Goal: Task Accomplishment & Management: Complete application form

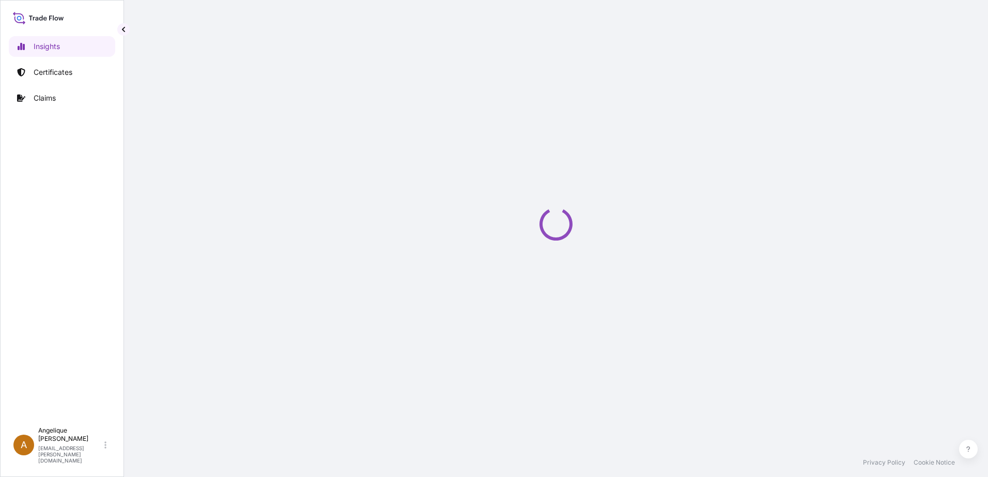
select select "2025"
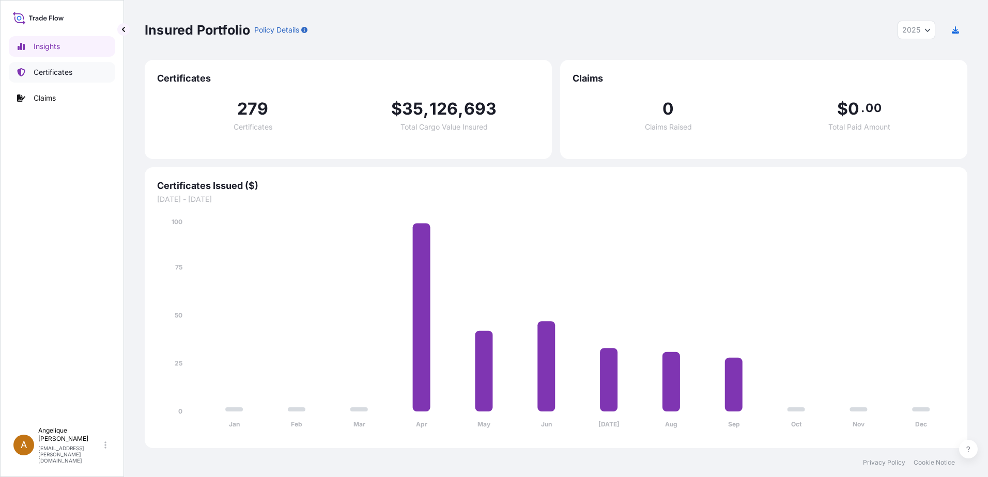
click at [52, 72] on p "Certificates" at bounding box center [53, 72] width 39 height 10
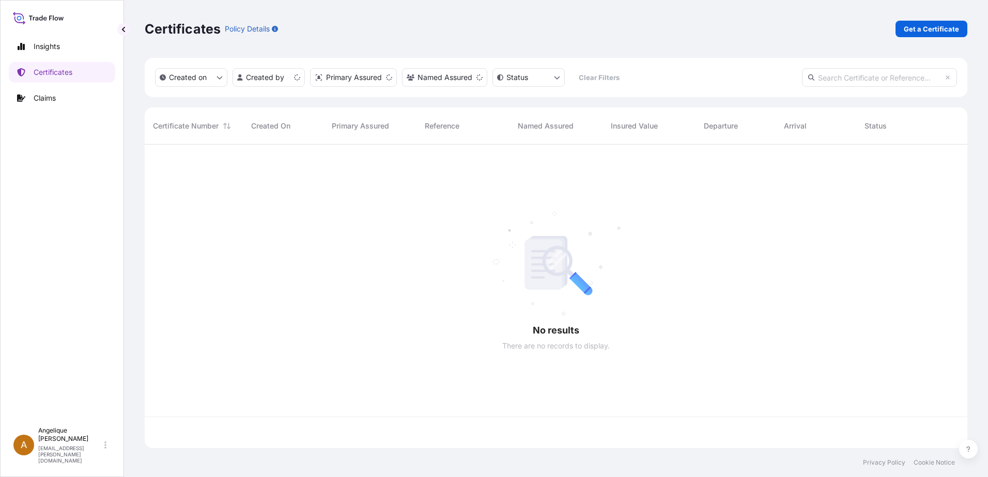
scroll to position [302, 815]
click at [946, 25] on p "Get a Certificate" at bounding box center [930, 29] width 55 height 10
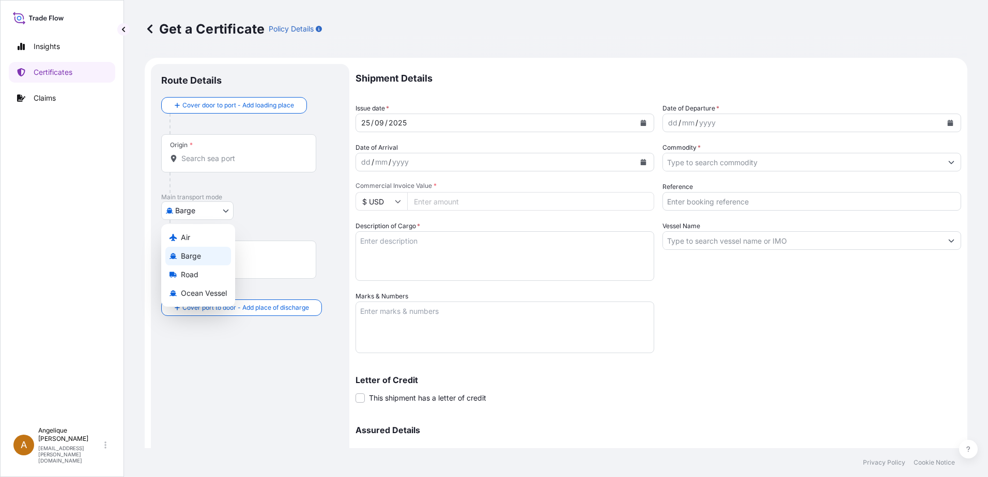
click at [228, 212] on body "Insights Certificates Claims A [PERSON_NAME] [PERSON_NAME][EMAIL_ADDRESS][PERSO…" at bounding box center [494, 238] width 988 height 477
click at [206, 291] on span "Ocean Vessel" at bounding box center [204, 293] width 46 height 10
select select "Ocean Vessel"
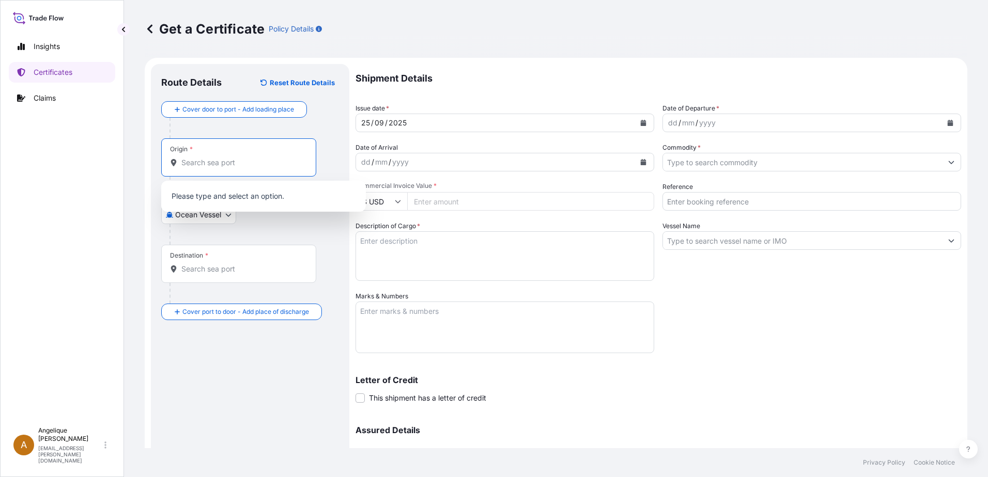
click at [211, 165] on input "Origin *" at bounding box center [242, 163] width 122 height 10
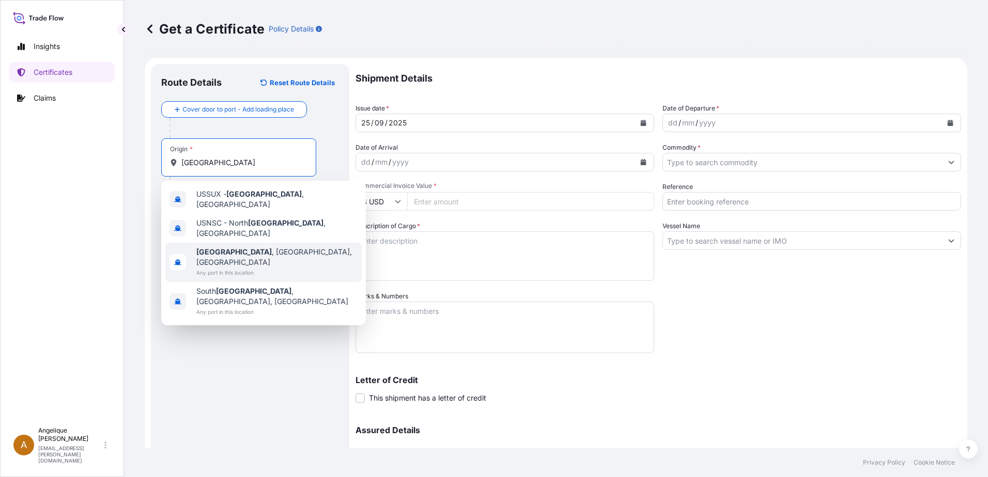
click at [239, 268] on span "Any port in this location" at bounding box center [276, 273] width 161 height 10
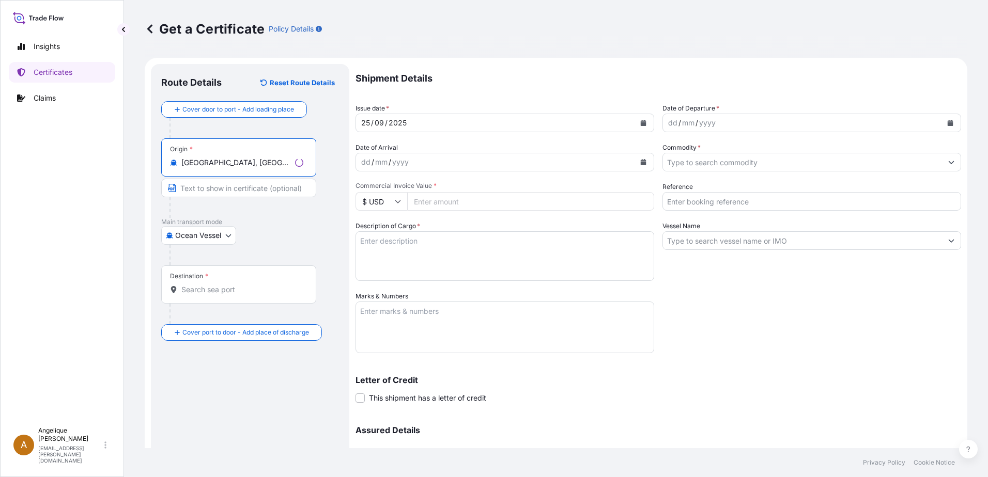
type input "[GEOGRAPHIC_DATA], [GEOGRAPHIC_DATA], [GEOGRAPHIC_DATA]"
click at [198, 295] on div "Destination *" at bounding box center [238, 285] width 155 height 38
click at [198, 295] on input "Destination *" at bounding box center [242, 290] width 122 height 10
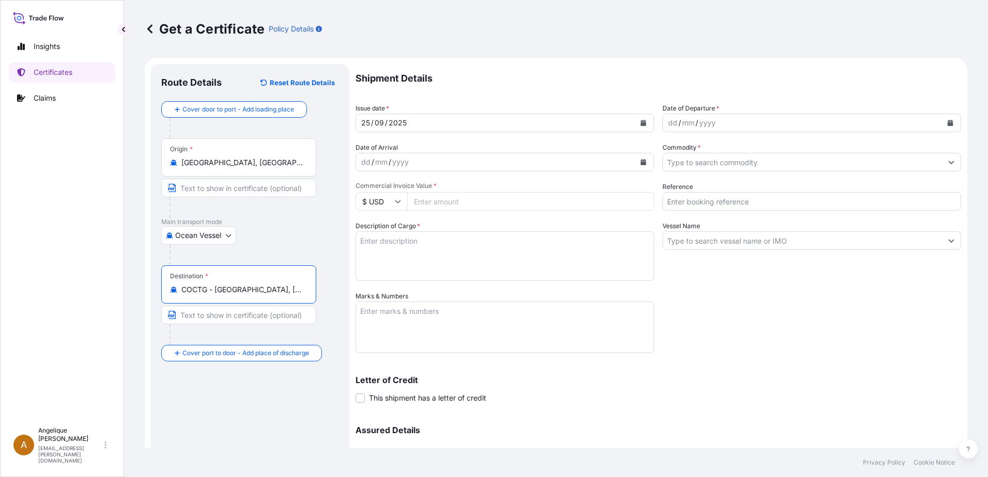
type input "COCTG - [GEOGRAPHIC_DATA], [GEOGRAPHIC_DATA]"
click at [947, 122] on icon "Calendar" at bounding box center [950, 123] width 6 height 6
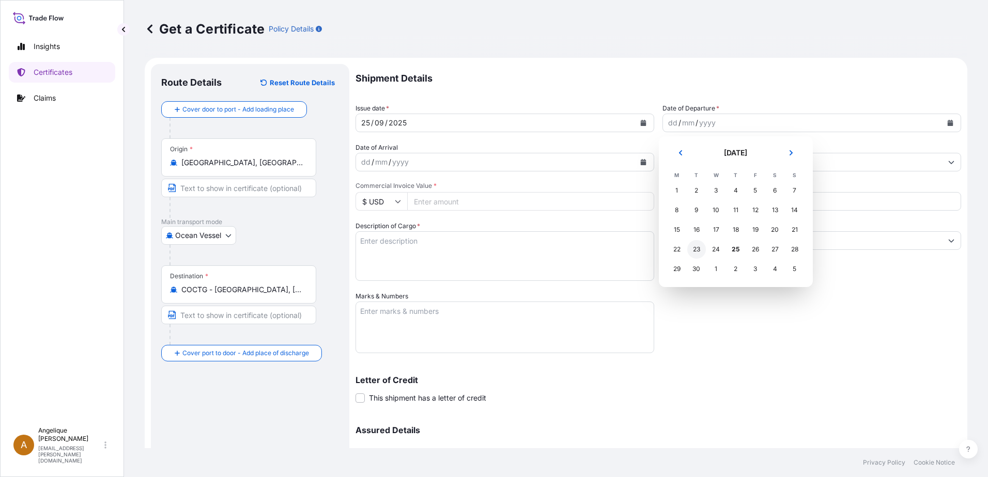
click at [699, 252] on div "23" at bounding box center [696, 249] width 19 height 19
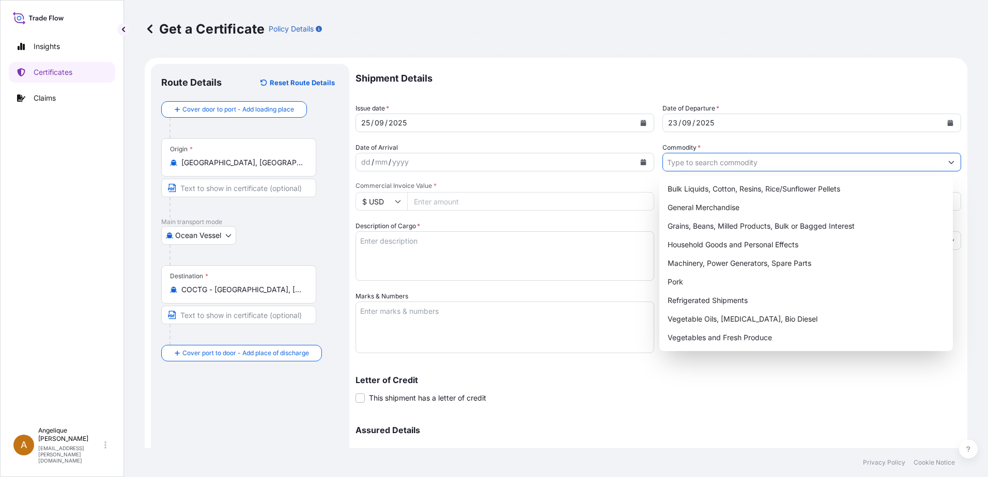
click at [705, 165] on input "Commodity *" at bounding box center [802, 162] width 279 height 19
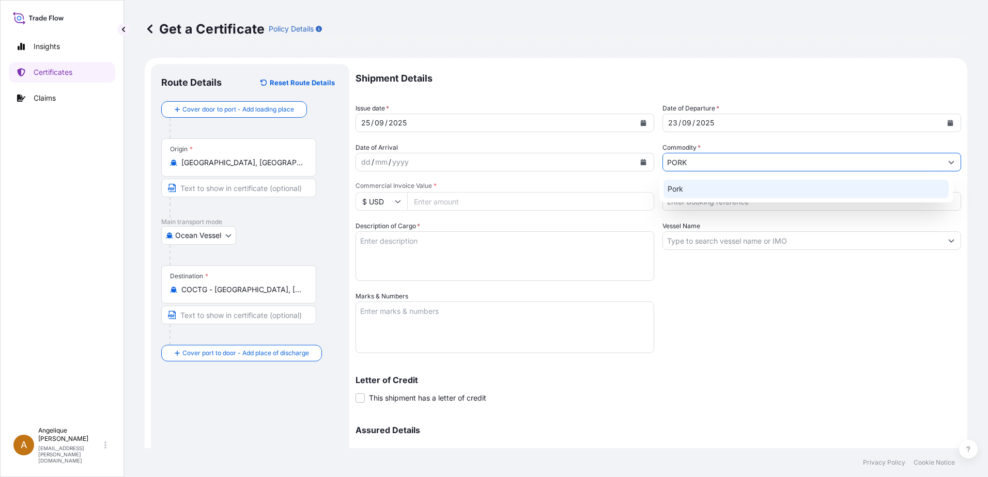
click at [708, 189] on div "Pork" at bounding box center [806, 189] width 286 height 19
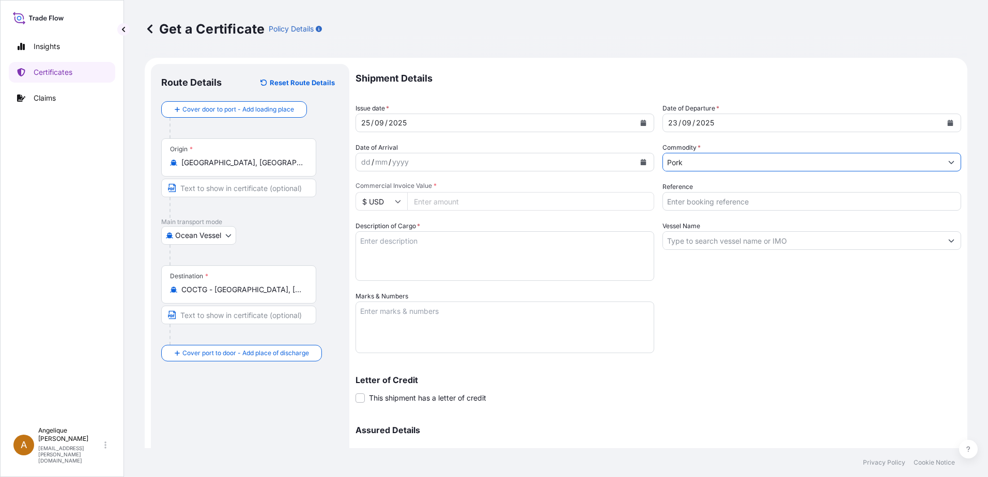
type input "Pork"
click at [426, 204] on input "Commercial Invoice Value *" at bounding box center [530, 201] width 247 height 19
type input "77819.34"
type input "2910886"
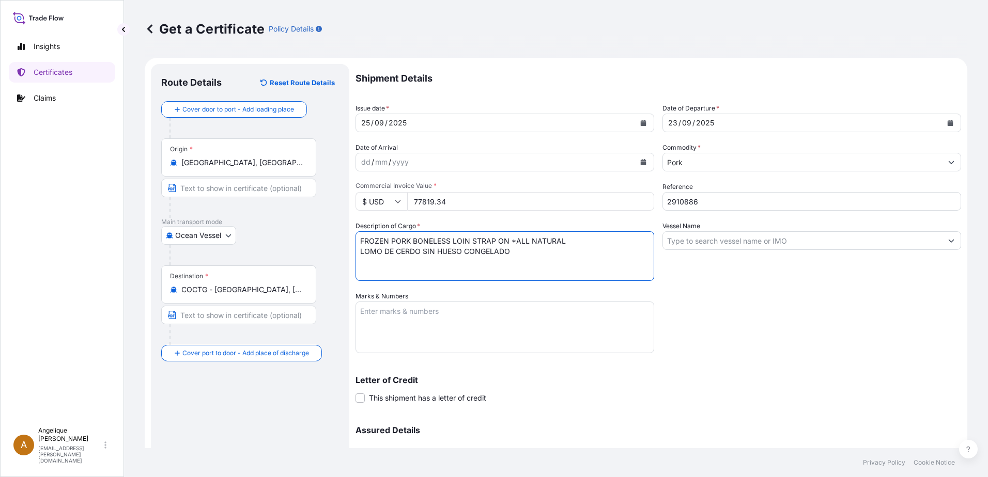
type textarea "FROZEN PORK BONELESS LOIN STRAP ON *ALL NATURAL LOMO DE CERDO SIN HUESO CONGELA…"
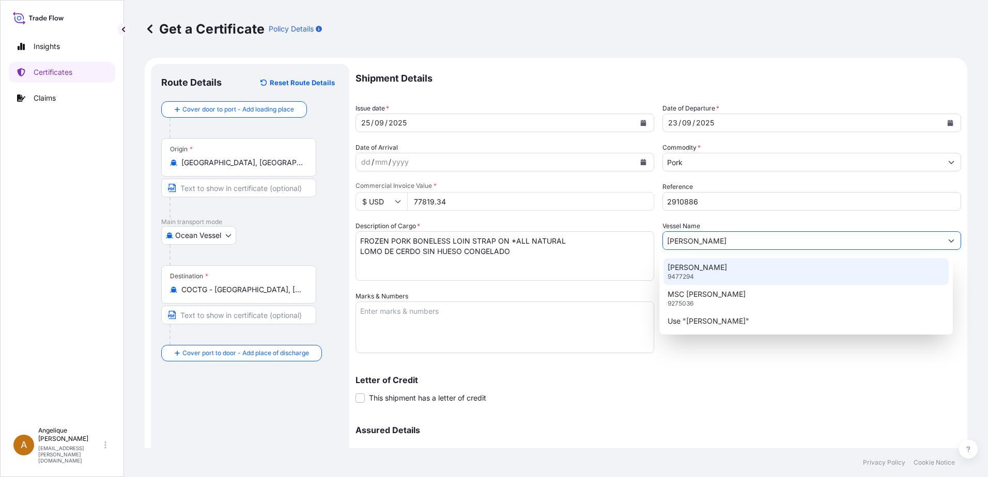
click at [674, 269] on p "[PERSON_NAME]" at bounding box center [696, 267] width 59 height 10
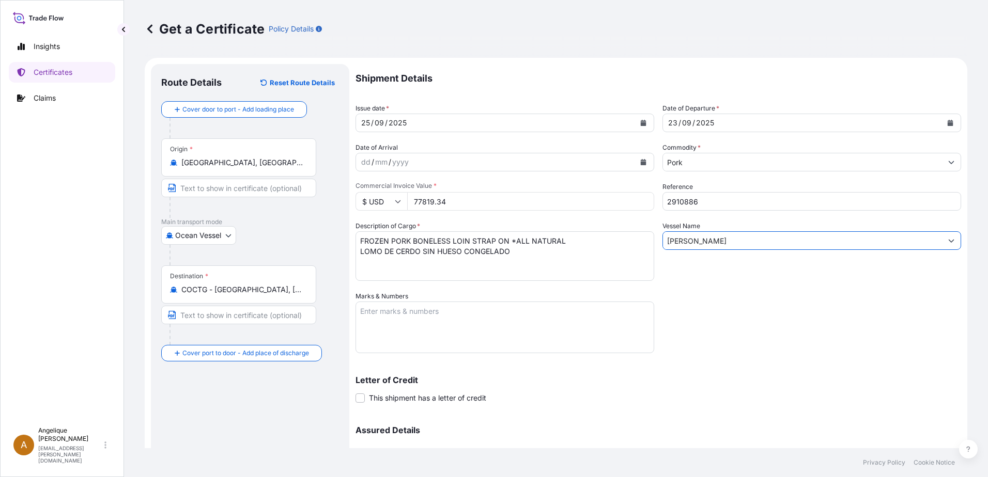
type input "[PERSON_NAME]"
click at [388, 313] on textarea "Marks & Numbers" at bounding box center [504, 328] width 299 height 52
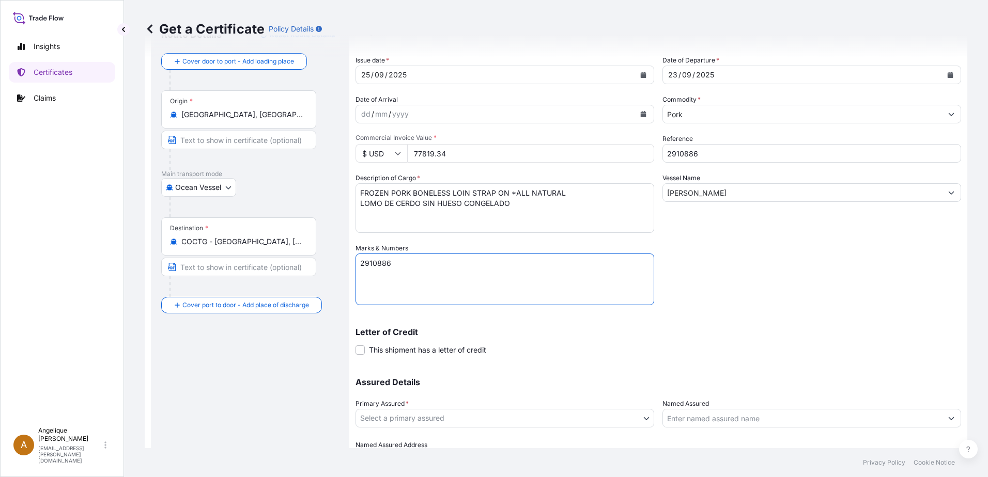
scroll to position [103, 0]
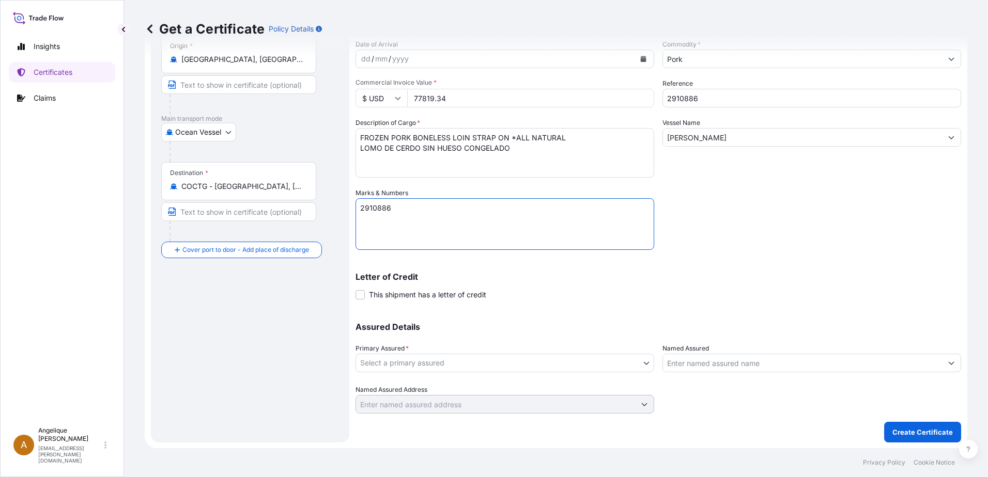
type textarea "2910886"
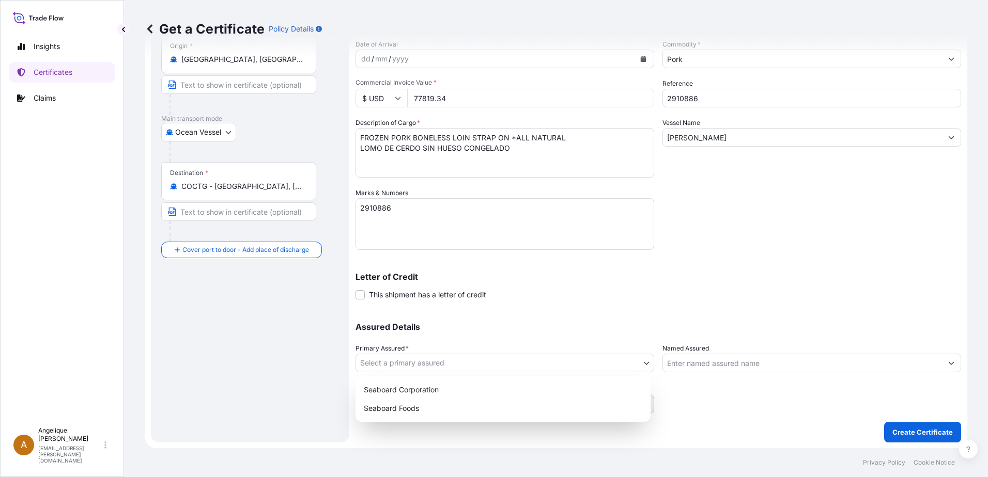
click at [500, 365] on body "Insights Certificates Claims A [PERSON_NAME] [PERSON_NAME][EMAIL_ADDRESS][PERSO…" at bounding box center [494, 238] width 988 height 477
click at [451, 415] on div "Seaboard Foods" at bounding box center [503, 408] width 287 height 19
select select "31638"
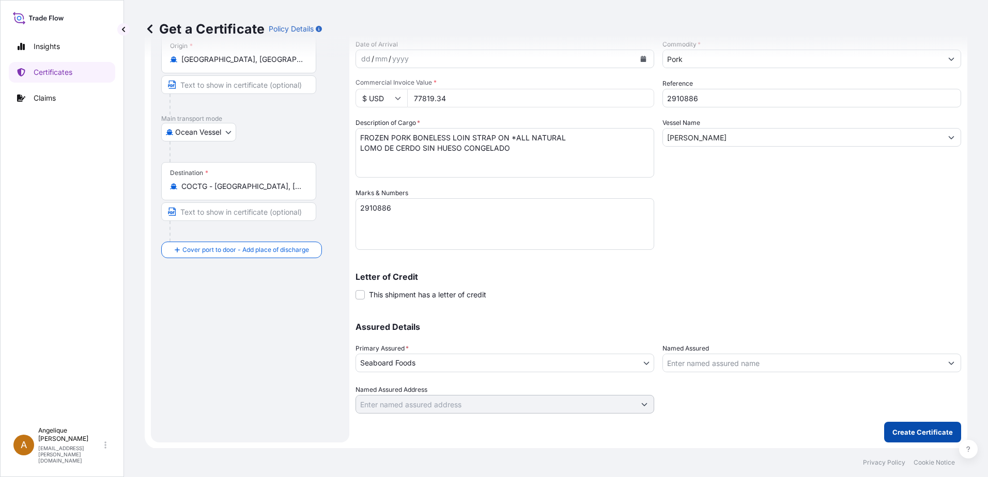
click at [908, 424] on button "Create Certificate" at bounding box center [922, 432] width 77 height 21
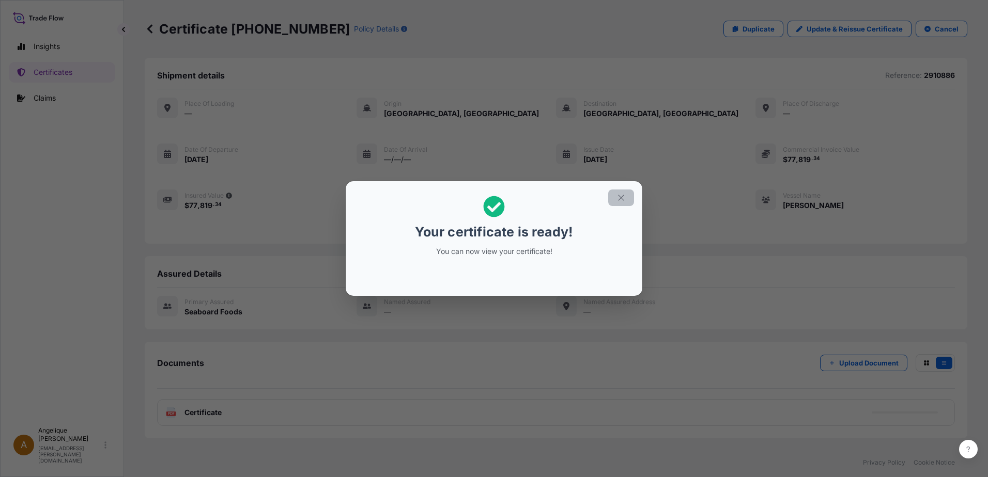
click at [623, 197] on icon "button" at bounding box center [620, 197] width 9 height 9
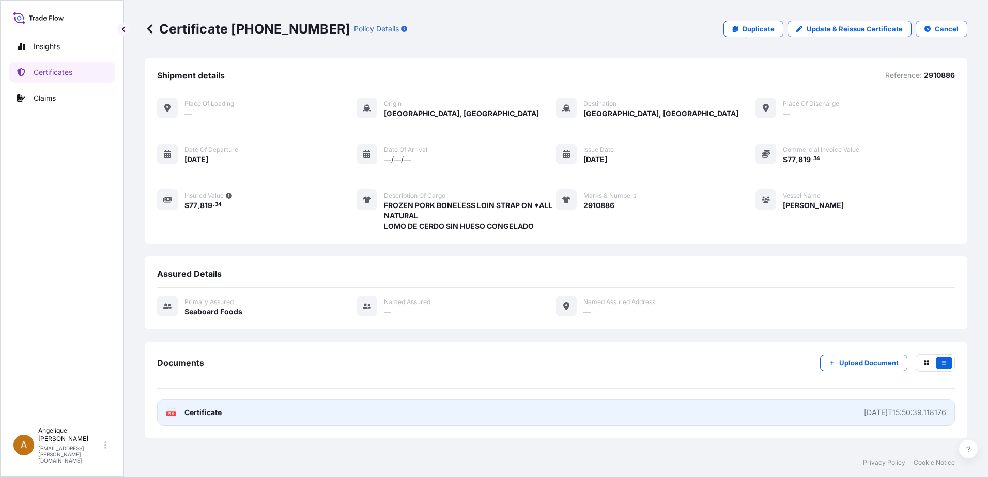
click at [255, 418] on link "PDF Certificate [DATE]T15:50:39.118176" at bounding box center [556, 412] width 798 height 27
